Goal: Information Seeking & Learning: Learn about a topic

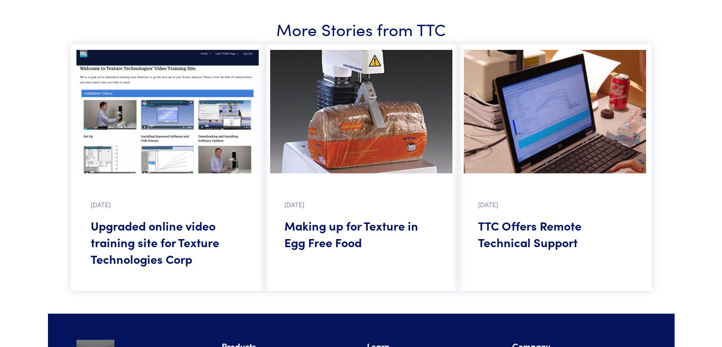
scroll to position [3089, 0]
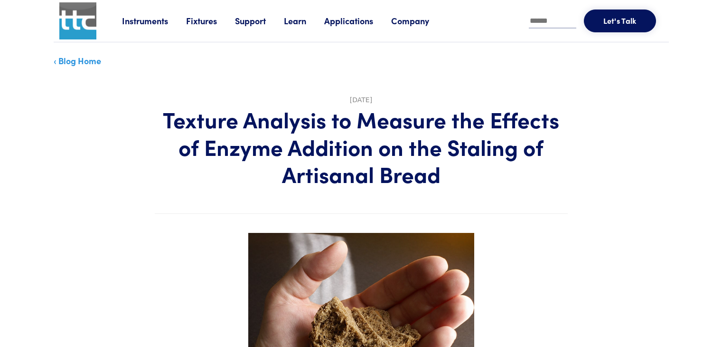
scroll to position [27, 0]
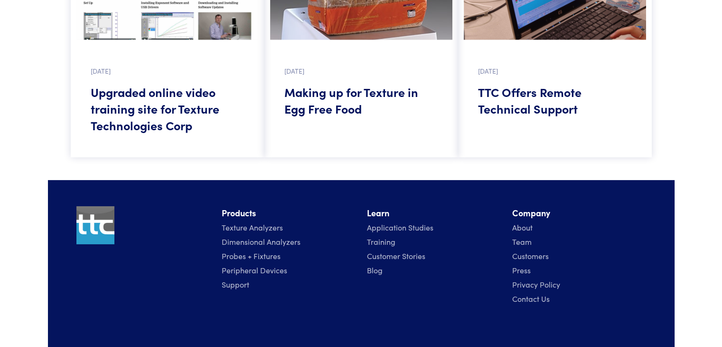
scroll to position [3089, 0]
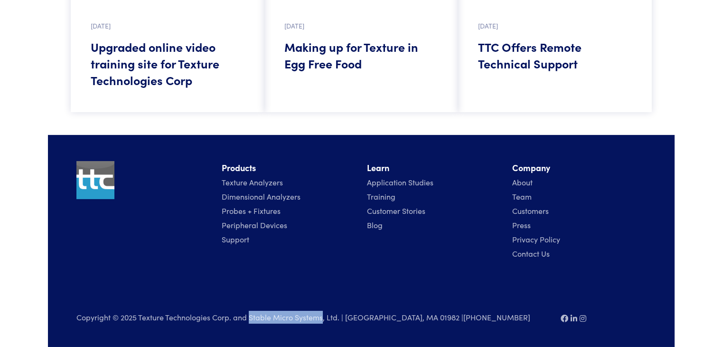
drag, startPoint x: 249, startPoint y: 319, endPoint x: 321, endPoint y: 320, distance: 71.7
click at [321, 320] on p "Copyright © 2025 Texture Technologies Corp. and Stable Micro Systems, Ltd. | Ha…" at bounding box center [312, 317] width 473 height 13
copy p "Stable Micro Systems"
